Goal: Task Accomplishment & Management: Complete application form

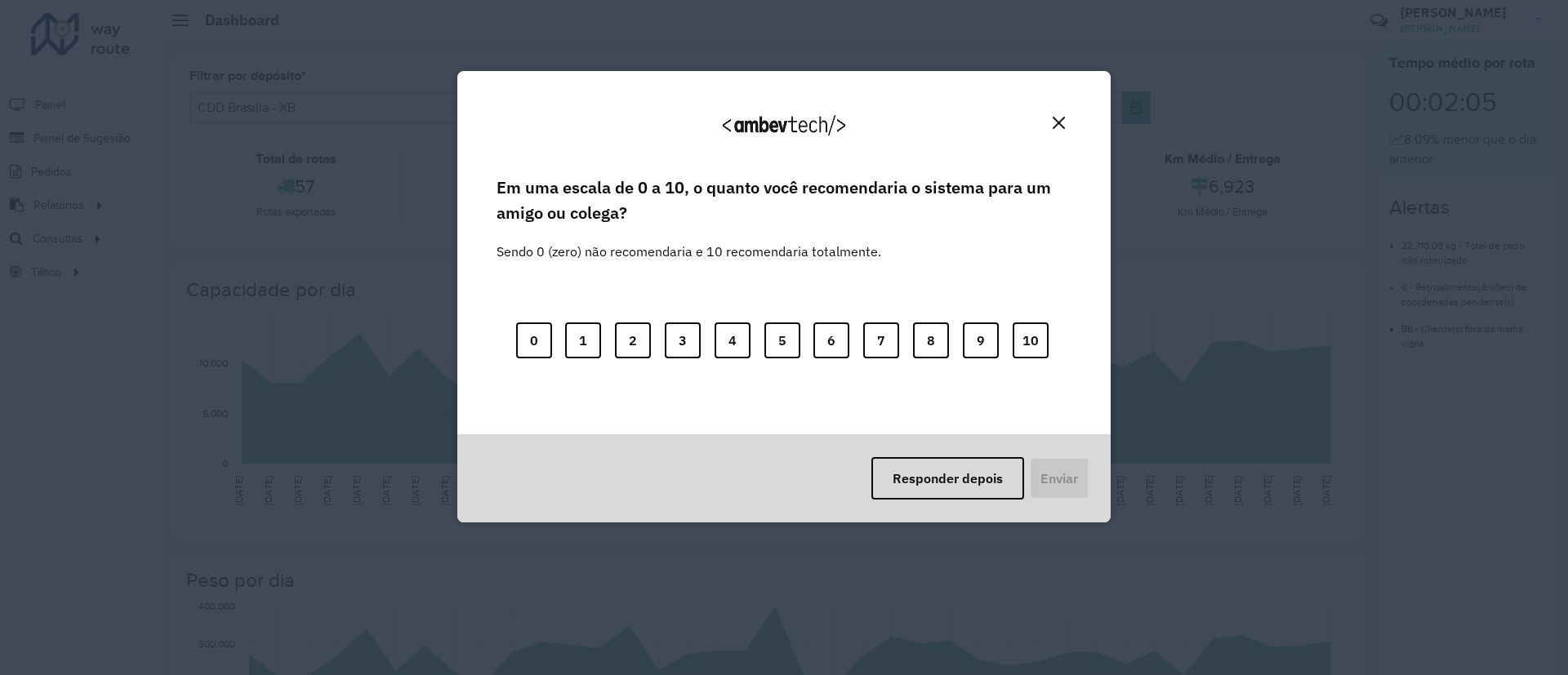
click at [1062, 123] on img "Close" at bounding box center [1059, 122] width 12 height 12
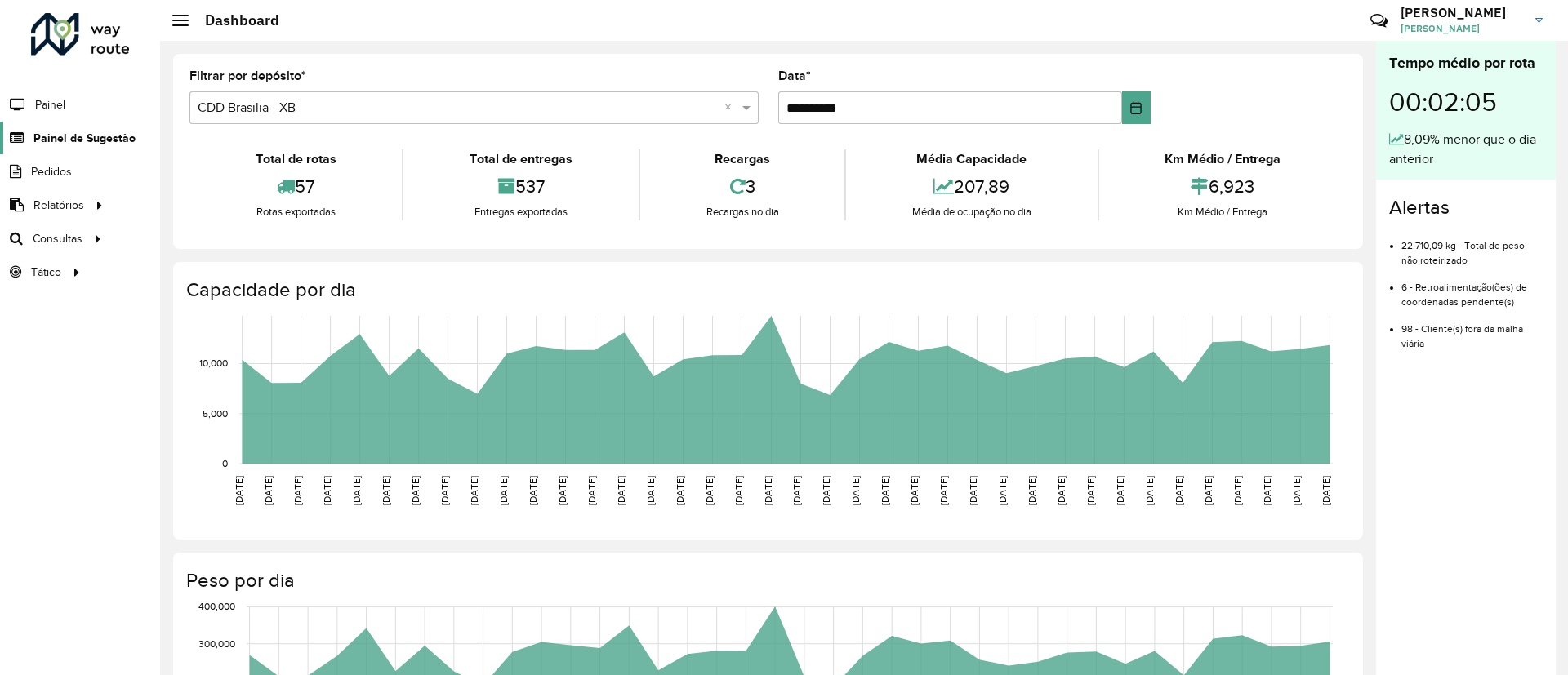
click at [107, 142] on span "Painel de Sugestão" at bounding box center [85, 137] width 102 height 17
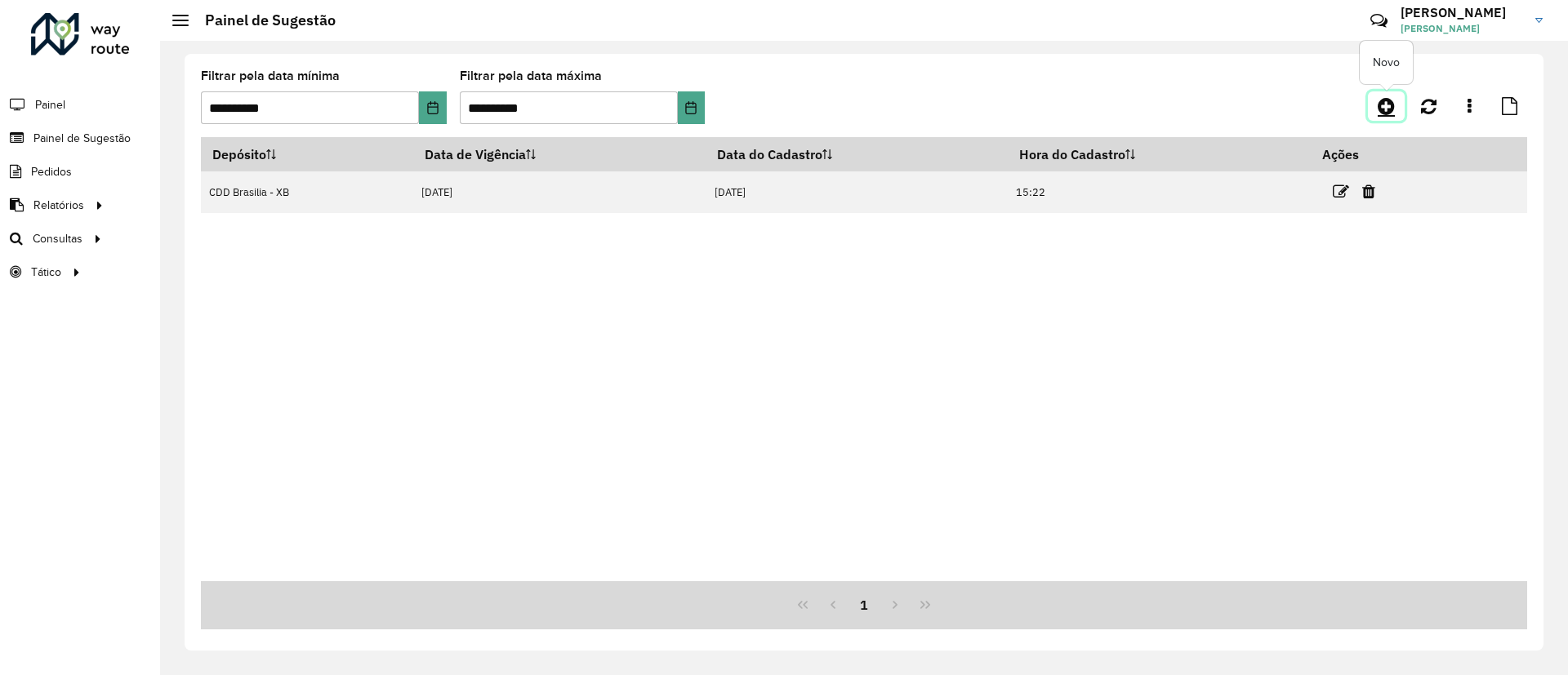
click at [1388, 105] on icon at bounding box center [1386, 107] width 17 height 20
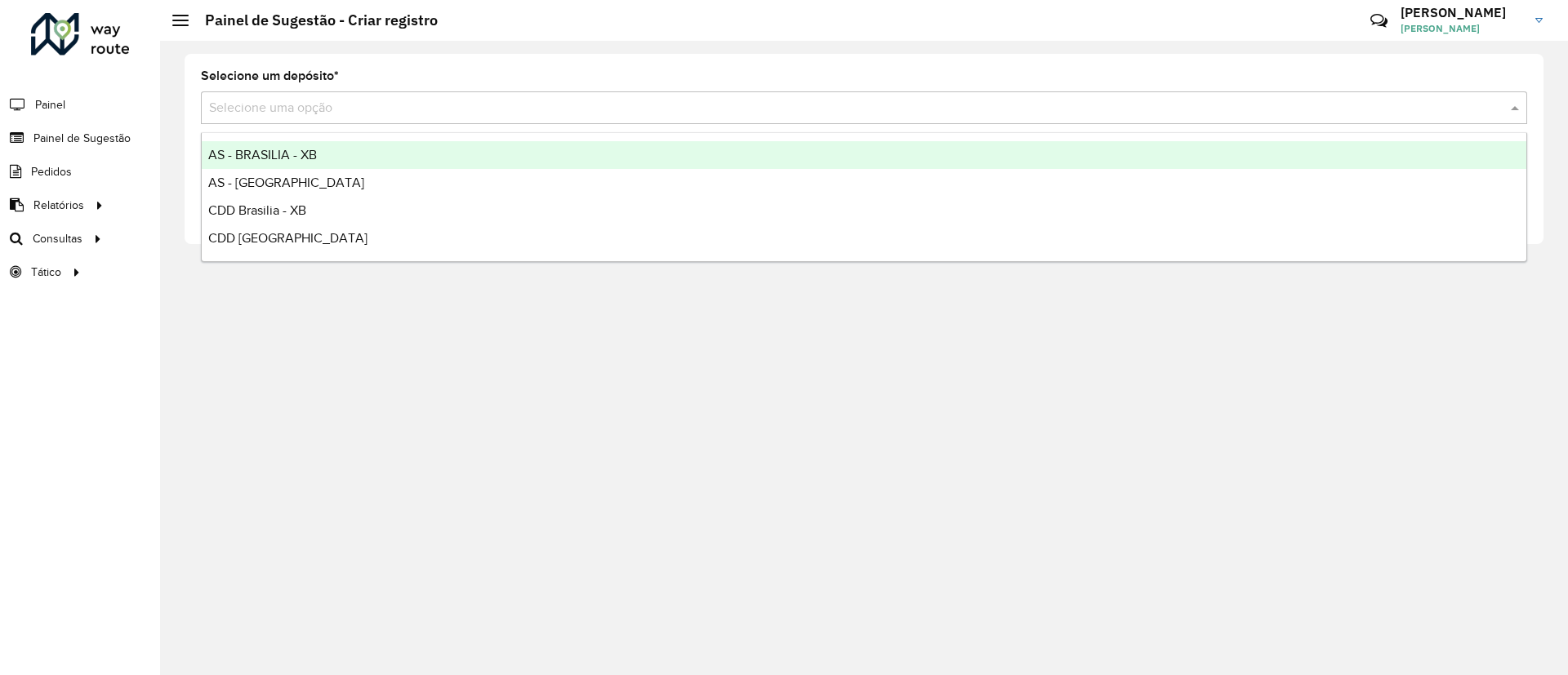
click at [626, 112] on input "text" at bounding box center [848, 109] width 1277 height 20
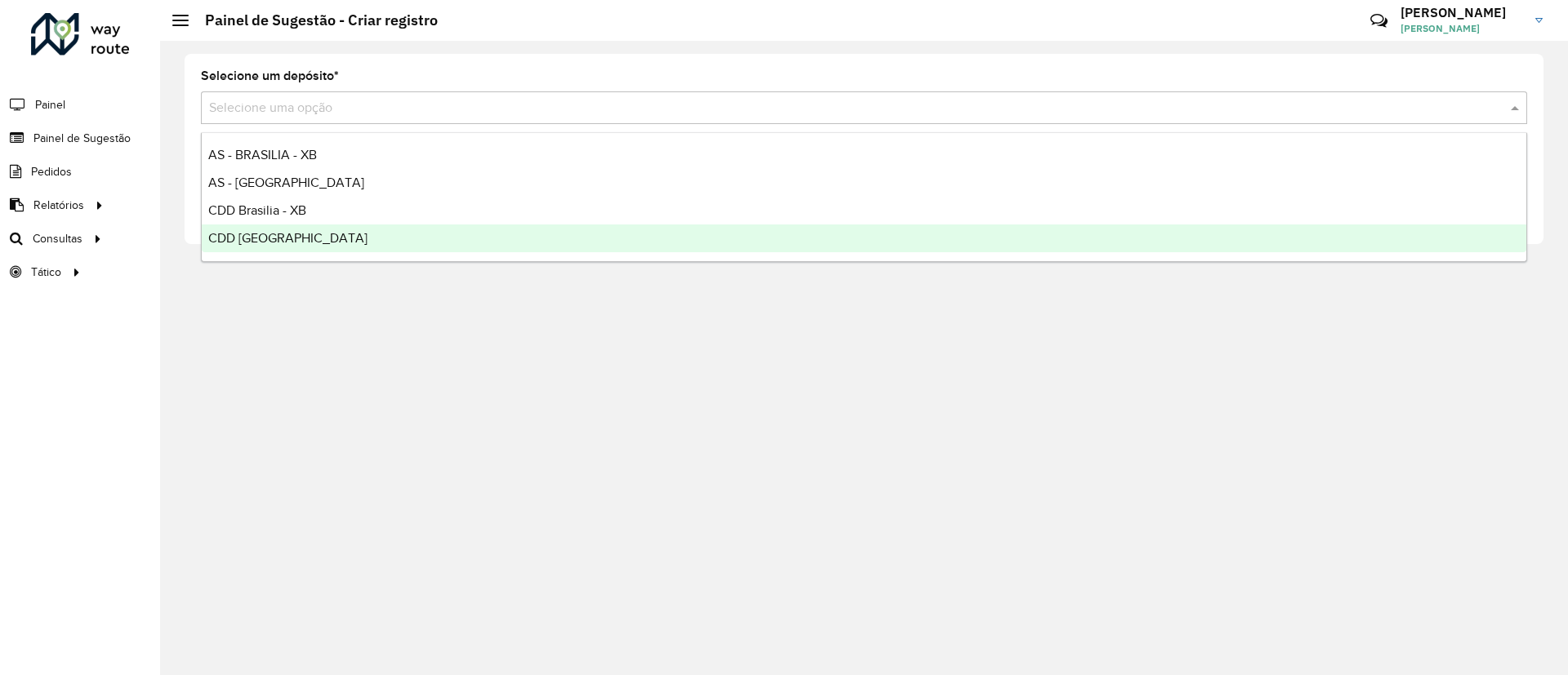
click at [530, 235] on div "CDD [GEOGRAPHIC_DATA]" at bounding box center [865, 238] width 1325 height 28
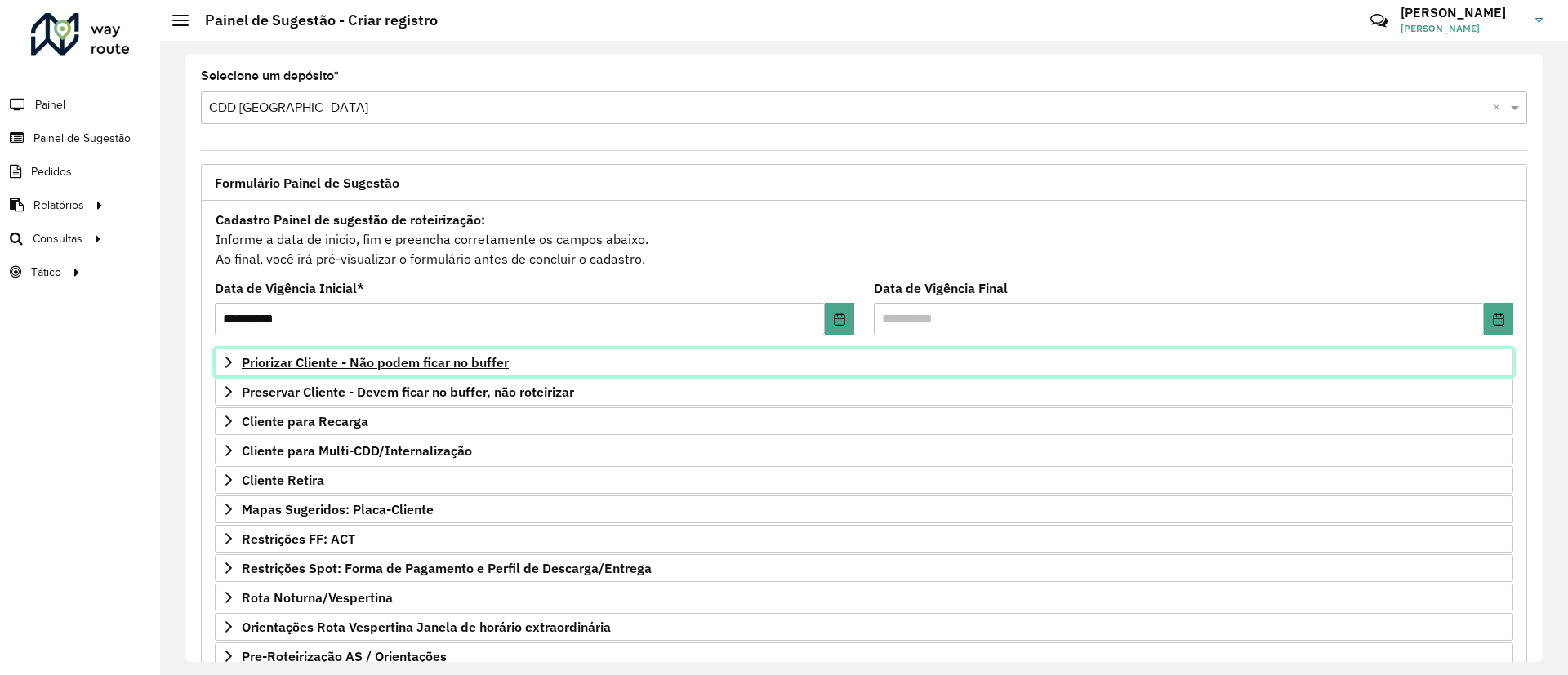
click at [460, 369] on span "Priorizar Cliente - Não podem ficar no buffer" at bounding box center [376, 361] width 267 height 13
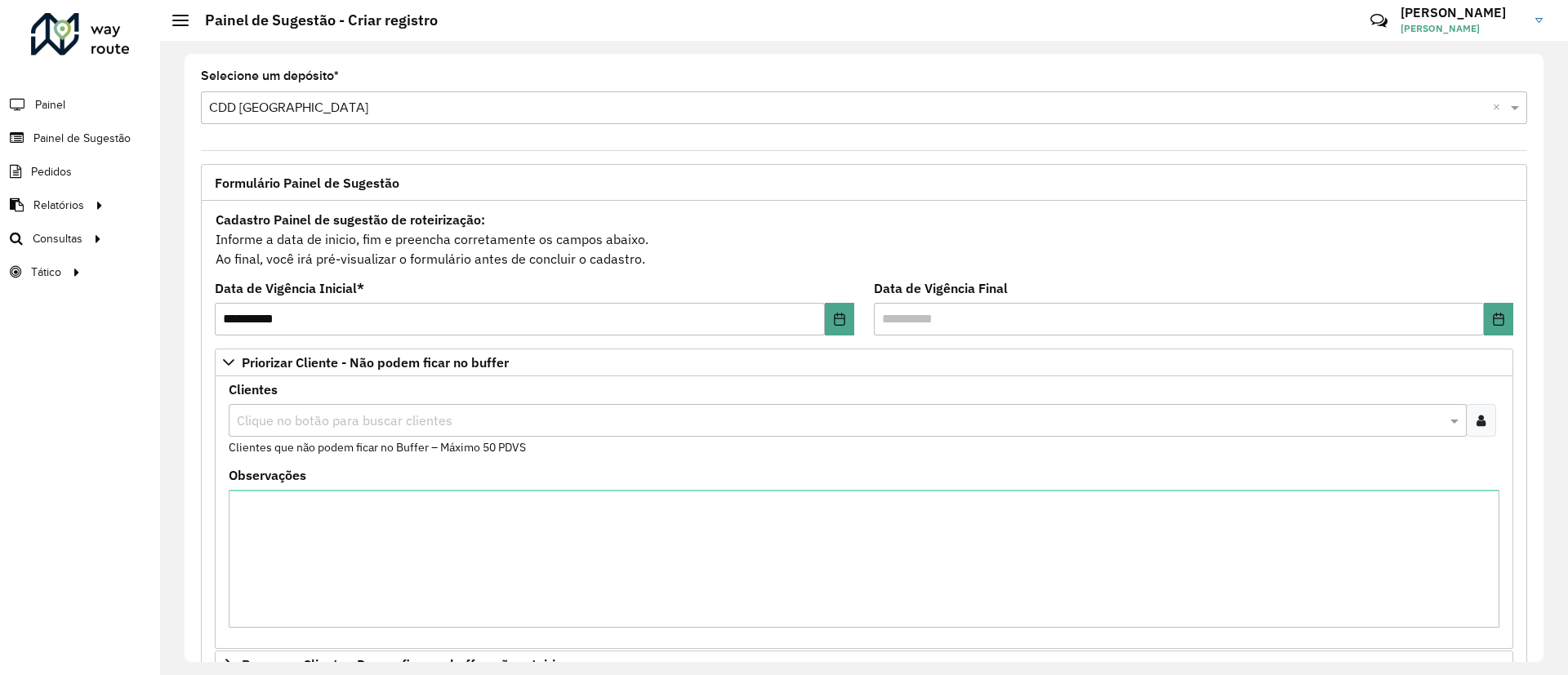
click at [1481, 402] on div "Clientes Clique no botão para buscar clientes Clientes que não podem ficar no B…" at bounding box center [865, 419] width 1271 height 73
click at [1481, 411] on div at bounding box center [1481, 420] width 30 height 33
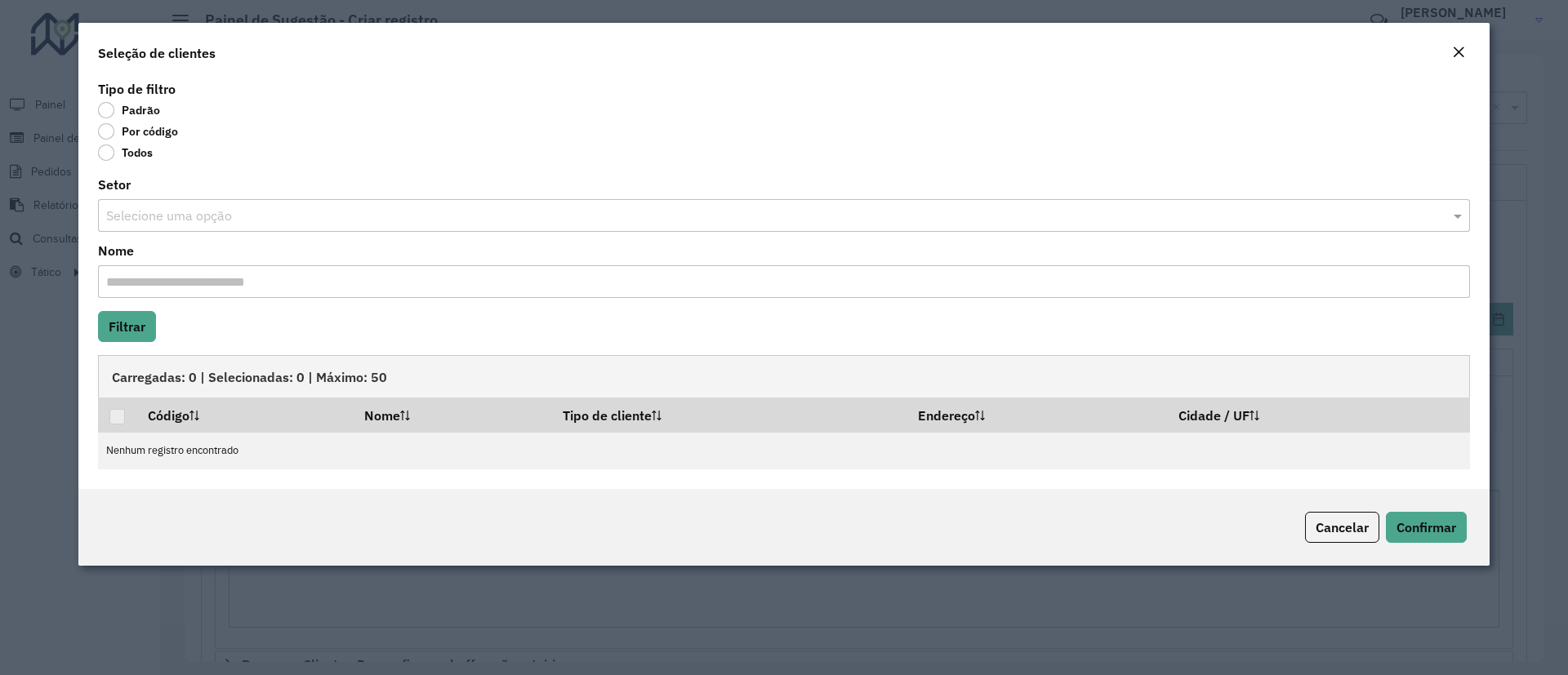
click at [132, 132] on label "Por código" at bounding box center [137, 131] width 80 height 16
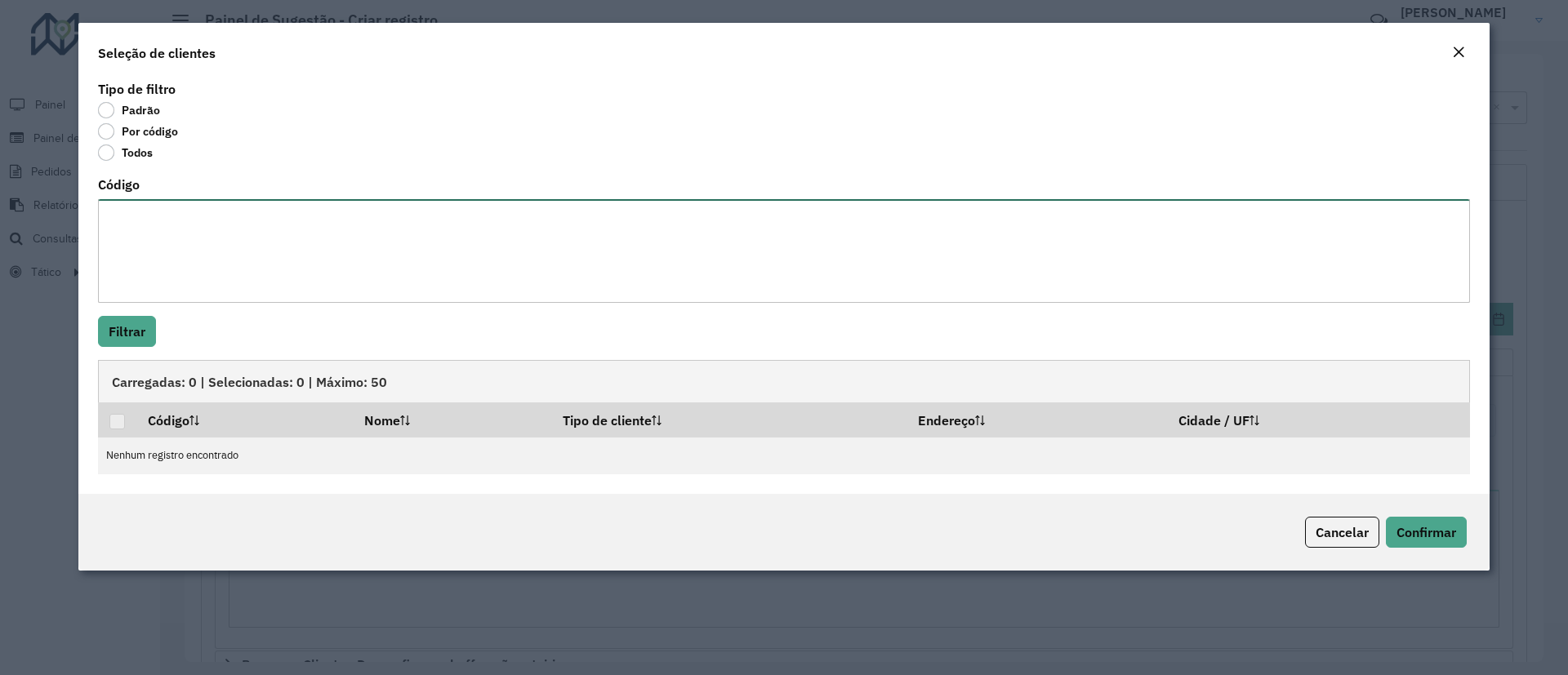
click at [143, 217] on textarea "Código" at bounding box center [783, 251] width 1372 height 104
paste textarea "**** **** **** **** **** **** **** ***** ***** **** **** **** **** **** **** **…"
type textarea "**** **** **** **** **** **** **** ***** ***** **** **** **** **** **** **** **…"
click at [118, 338] on button "Filtrar" at bounding box center [127, 331] width 58 height 31
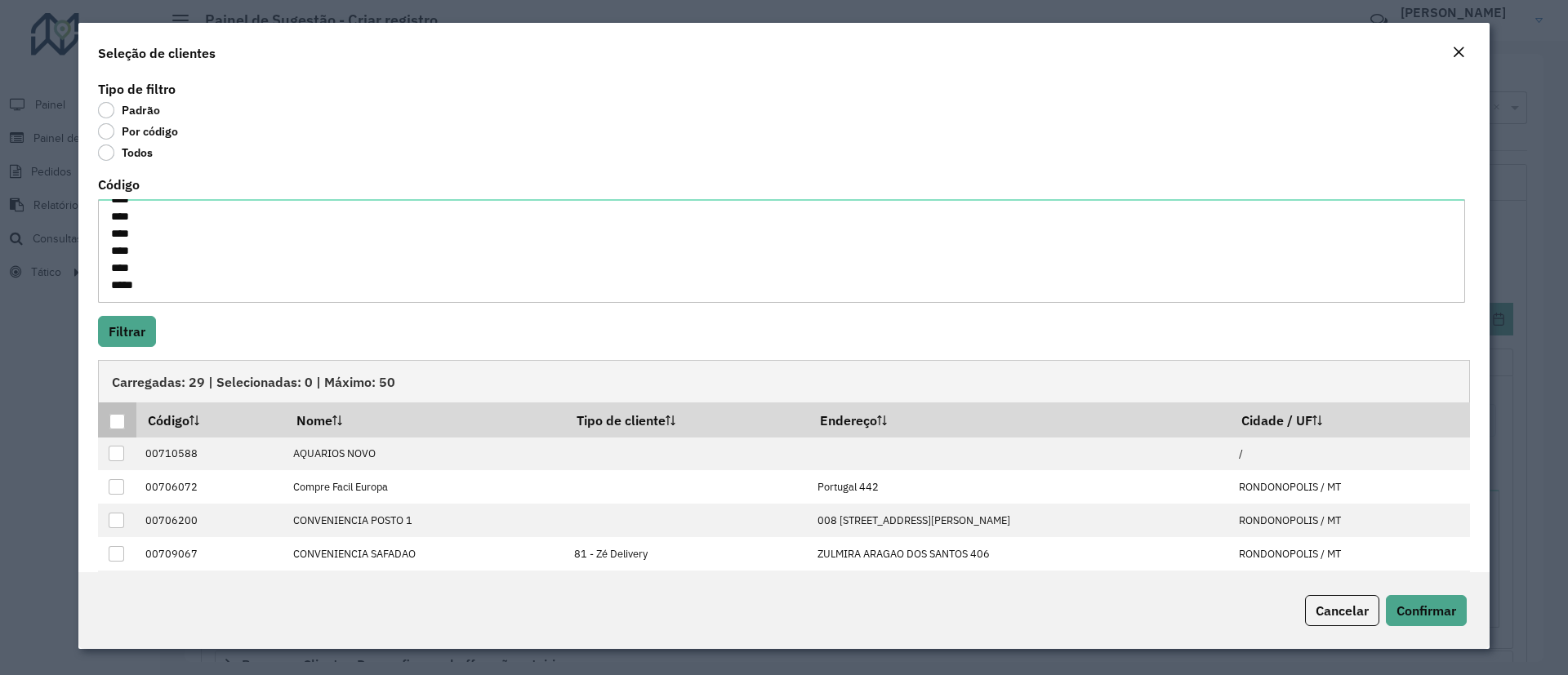
click at [121, 419] on div at bounding box center [118, 422] width 16 height 16
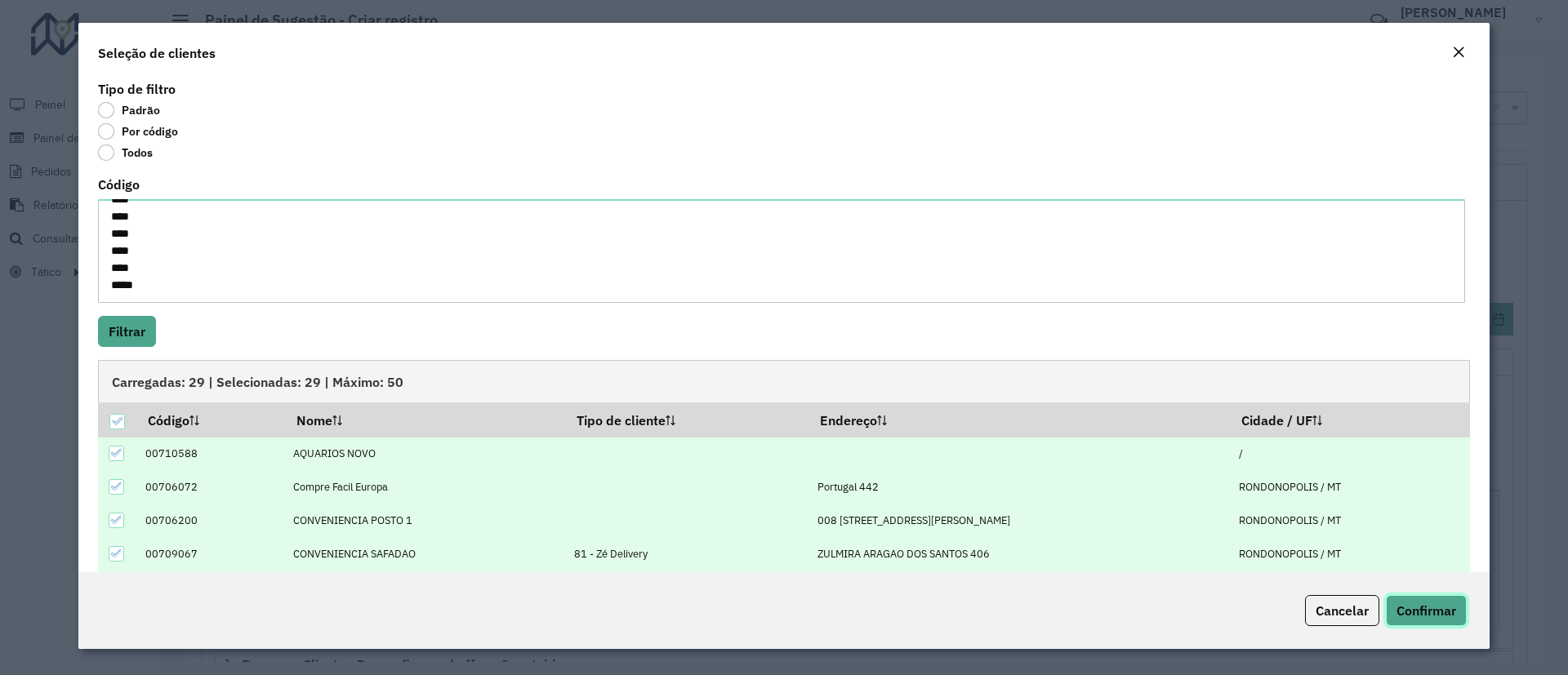
click at [1436, 608] on span "Confirmar" at bounding box center [1427, 610] width 60 height 16
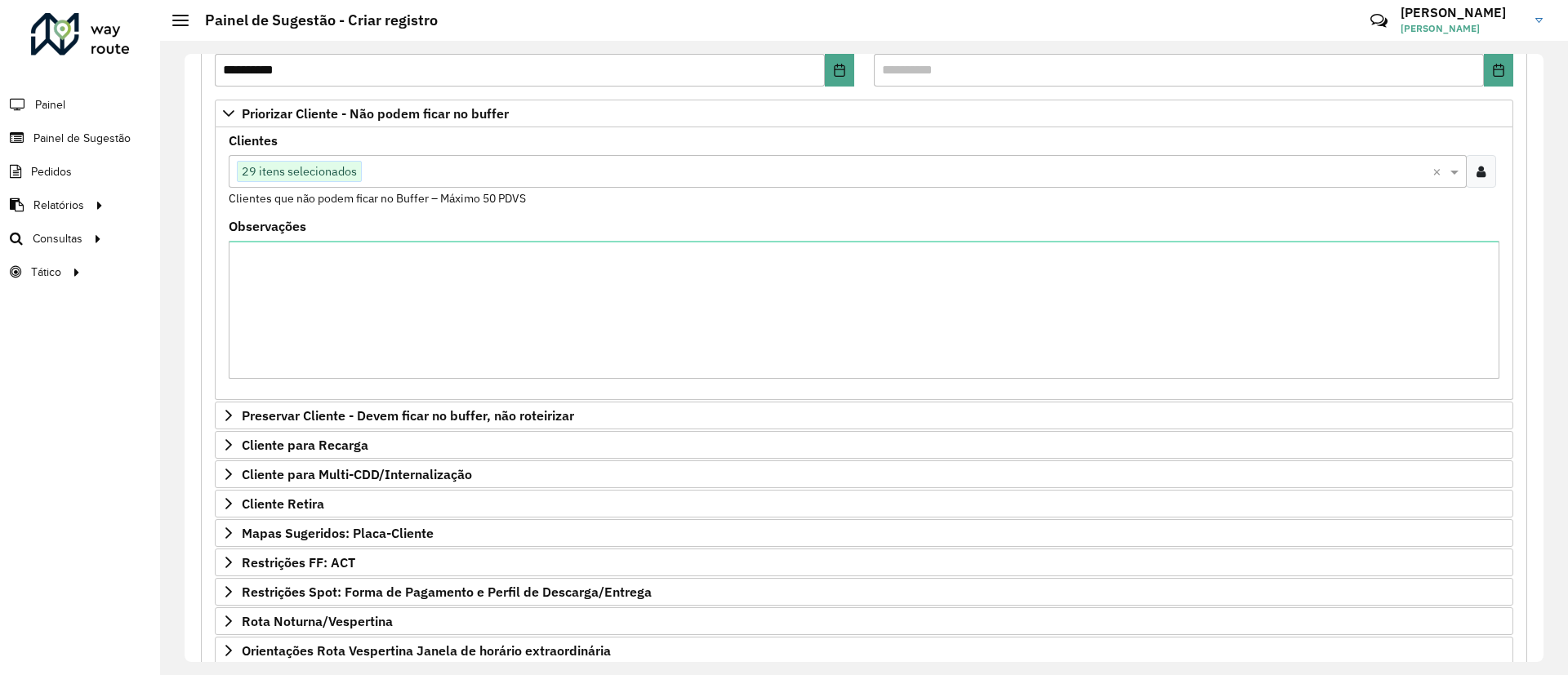
scroll to position [250, 0]
drag, startPoint x: 394, startPoint y: 93, endPoint x: 446, endPoint y: 113, distance: 55.7
click at [446, 113] on formly-group "**********" at bounding box center [865, 340] width 1299 height 764
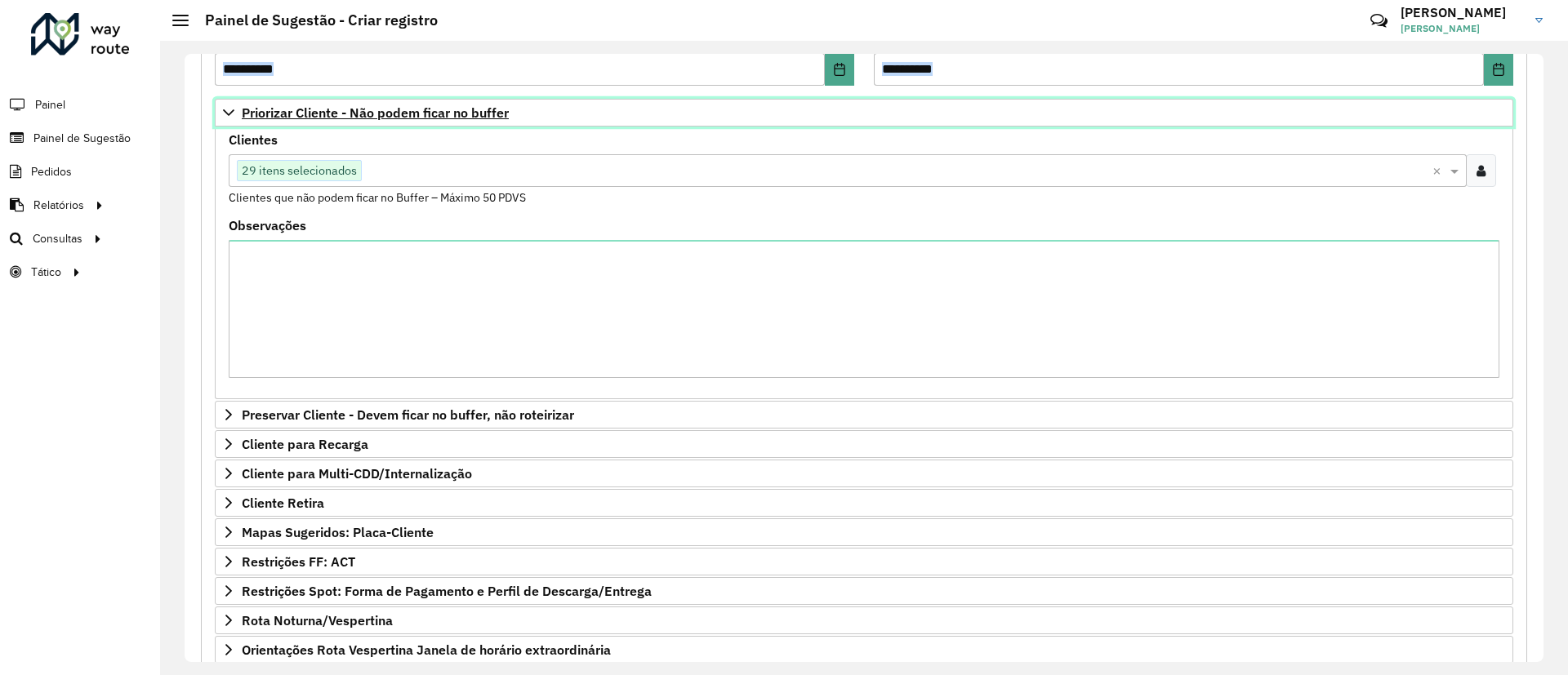
click at [446, 113] on span "Priorizar Cliente - Não podem ficar no buffer" at bounding box center [376, 112] width 267 height 13
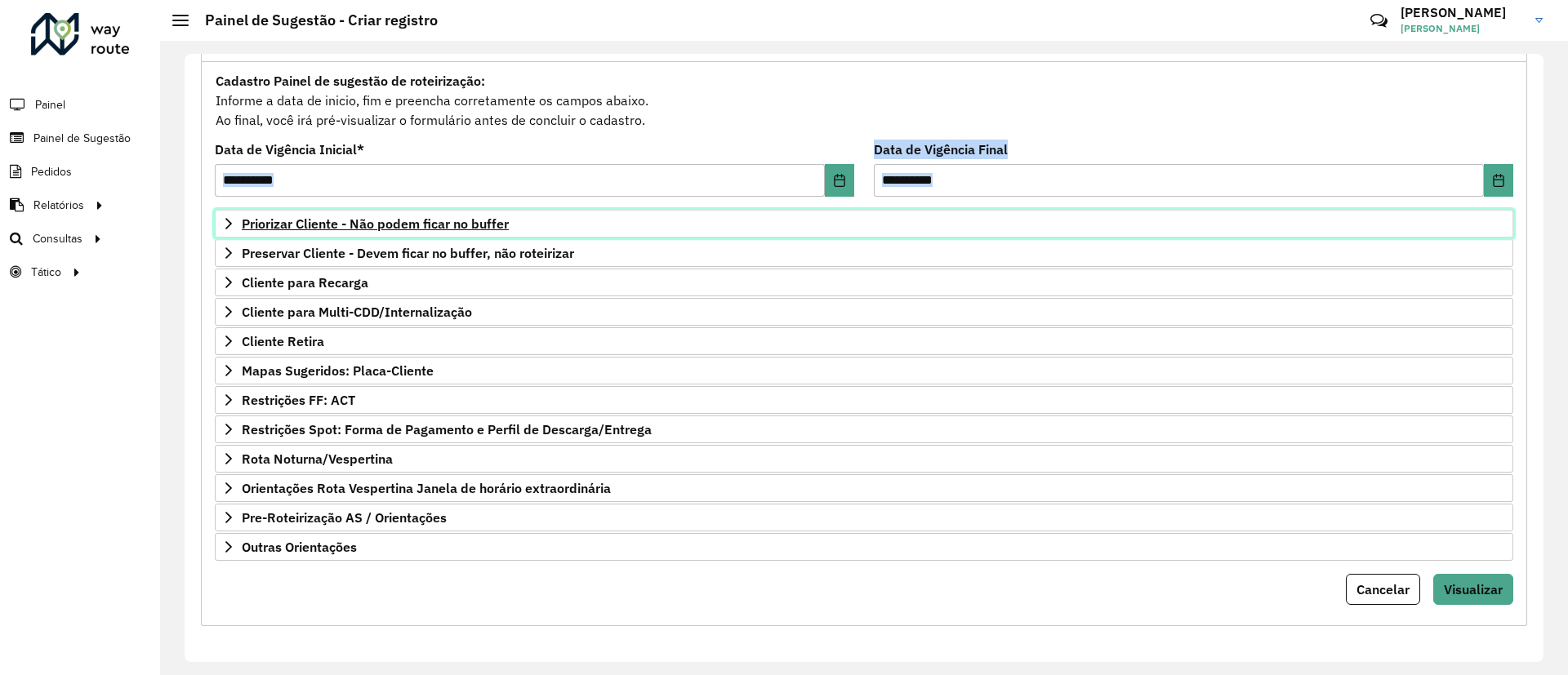
scroll to position [138, 0]
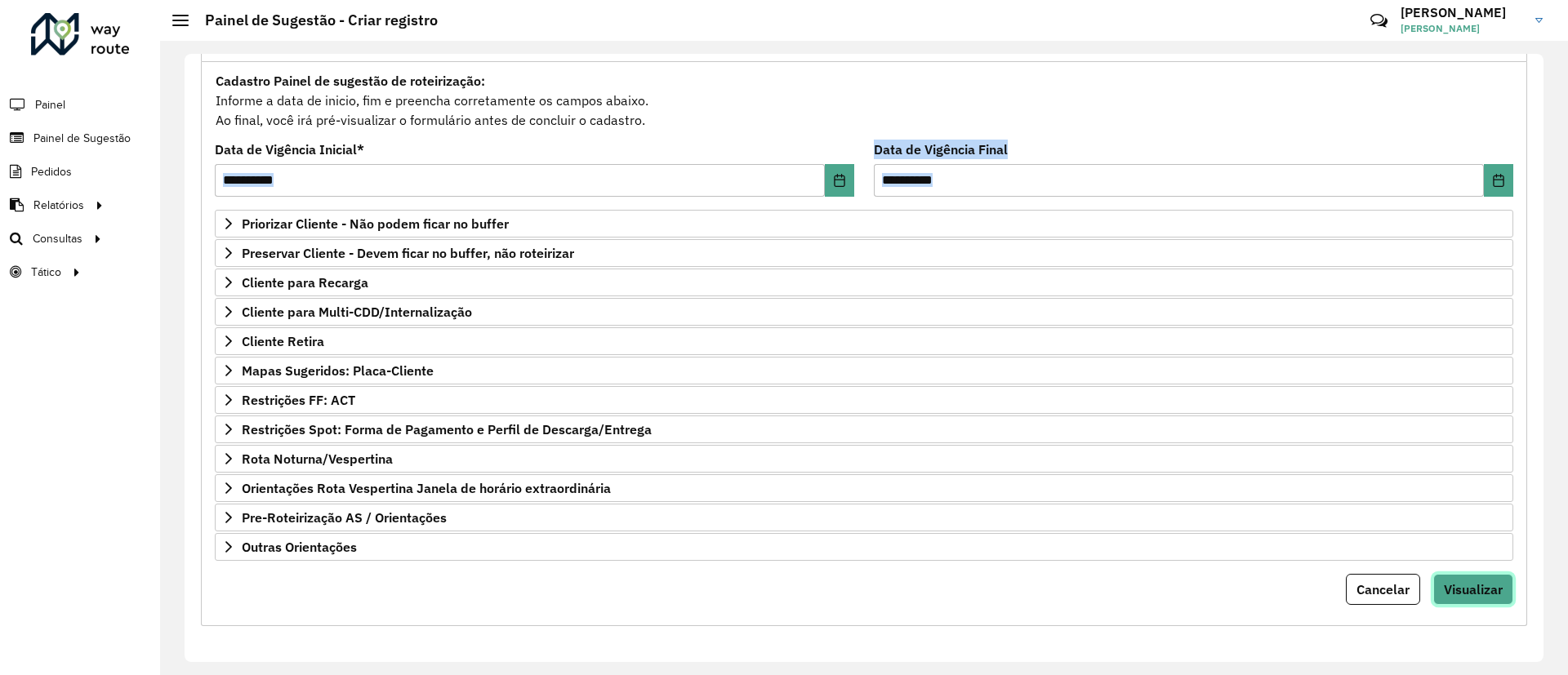
click at [1462, 584] on span "Visualizar" at bounding box center [1473, 589] width 59 height 16
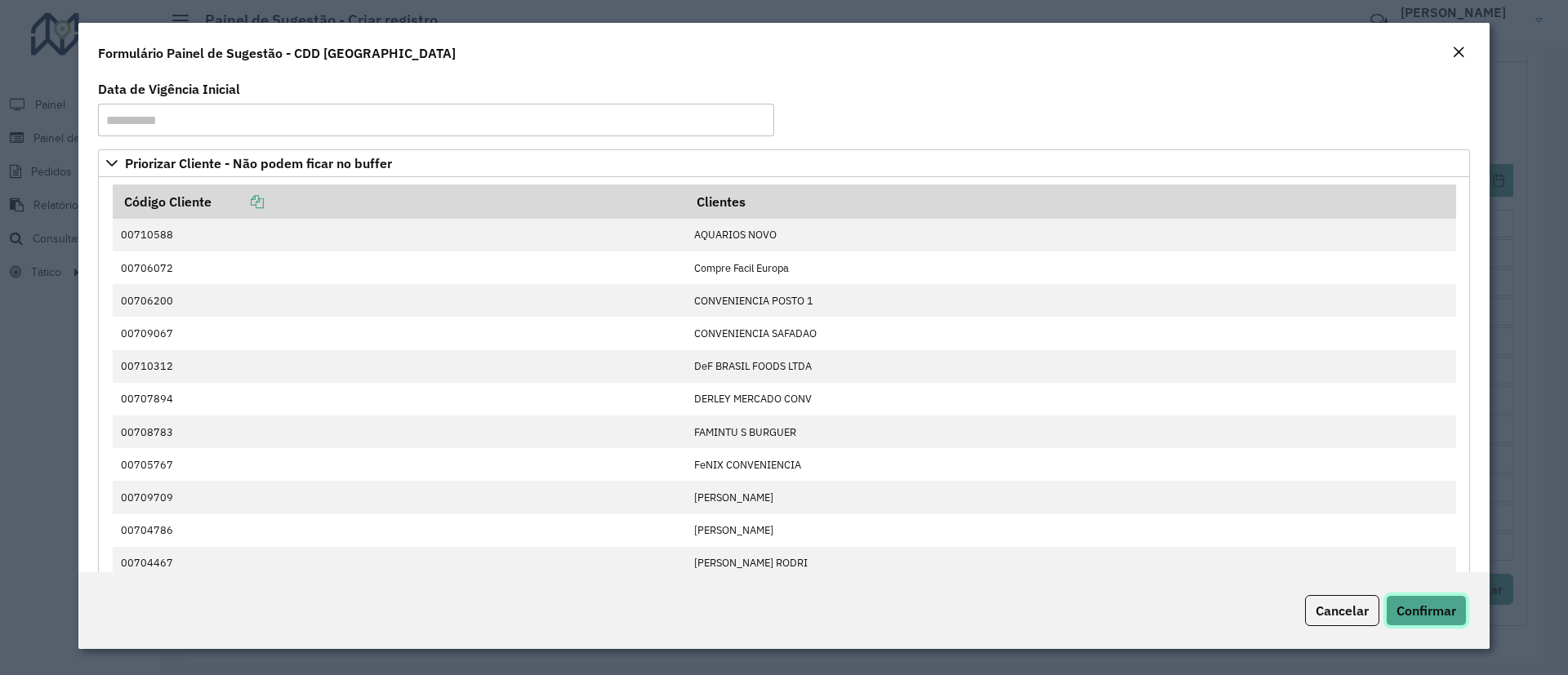
click at [1443, 616] on span "Confirmar" at bounding box center [1427, 610] width 60 height 16
